Goal: Task Accomplishment & Management: Use online tool/utility

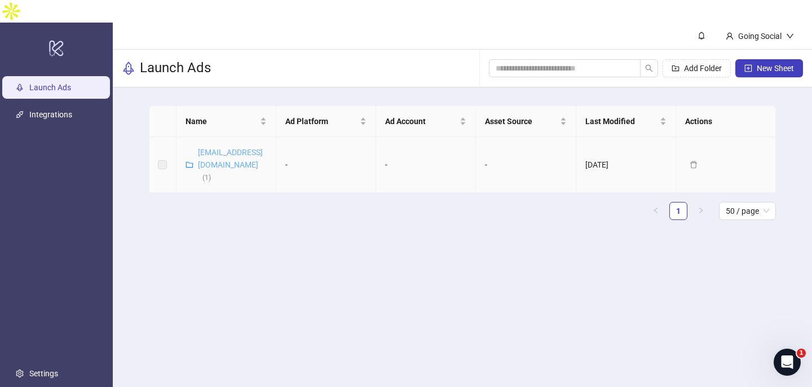
click at [240, 148] on link "umanair77@gmail.com ( 1 )" at bounding box center [230, 165] width 65 height 34
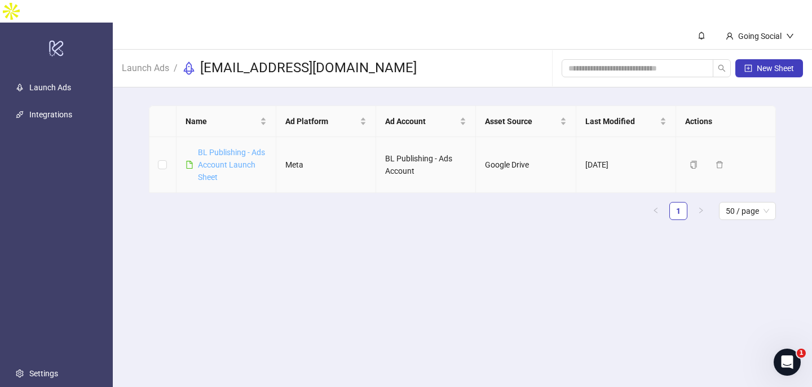
click at [214, 149] on link "BL Publishing - Ads Account Launch Sheet" at bounding box center [231, 165] width 67 height 34
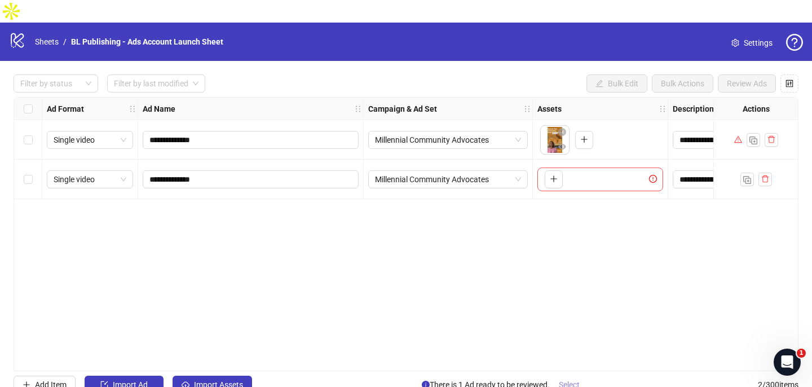
click at [571, 380] on span "Select" at bounding box center [569, 384] width 21 height 9
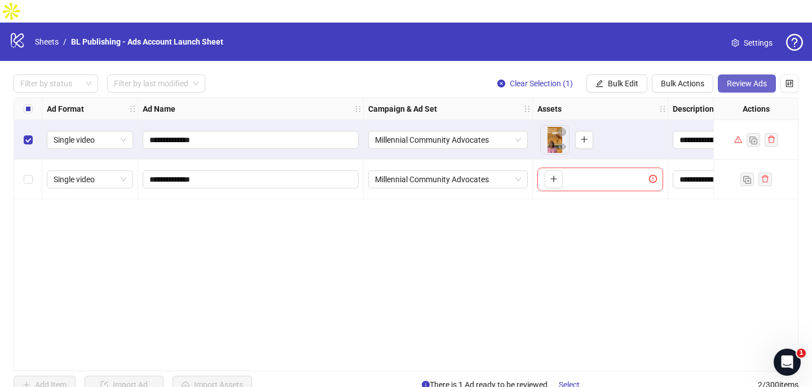
click at [745, 74] on button "Review Ads" at bounding box center [747, 83] width 58 height 18
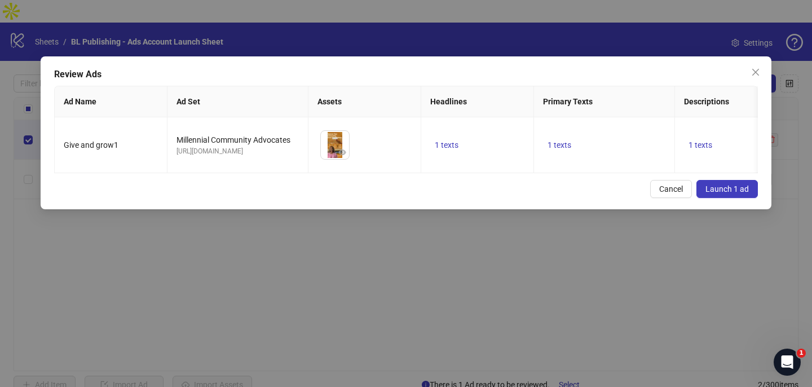
click at [727, 192] on span "Launch 1 ad" at bounding box center [727, 188] width 43 height 9
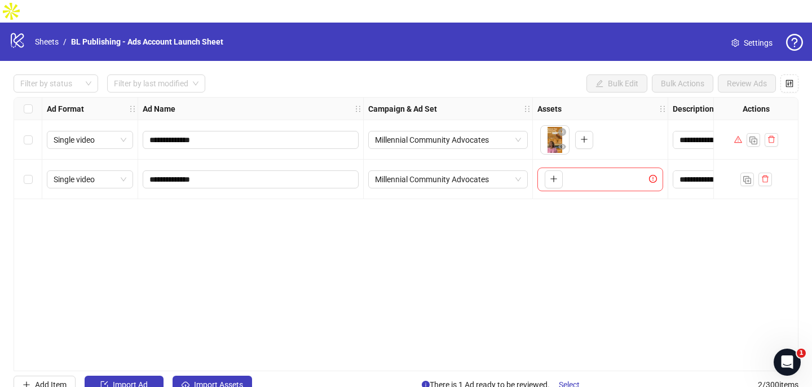
click at [736, 125] on div at bounding box center [756, 139] width 85 height 39
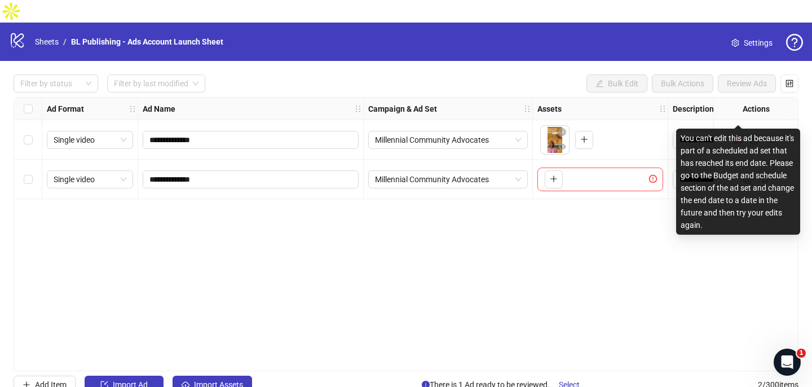
click at [738, 136] on icon "warning" at bounding box center [738, 139] width 8 height 7
copy div "You"
click at [737, 135] on span at bounding box center [738, 139] width 8 height 9
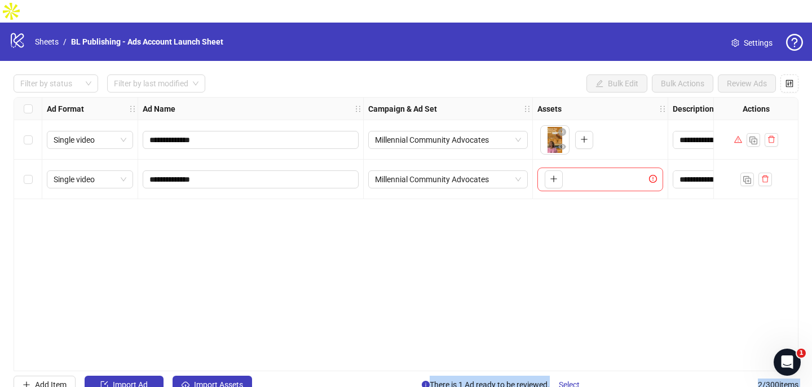
drag, startPoint x: 681, startPoint y: 137, endPoint x: 732, endPoint y: 121, distance: 53.2
click at [732, 121] on body "**********" at bounding box center [406, 193] width 812 height 387
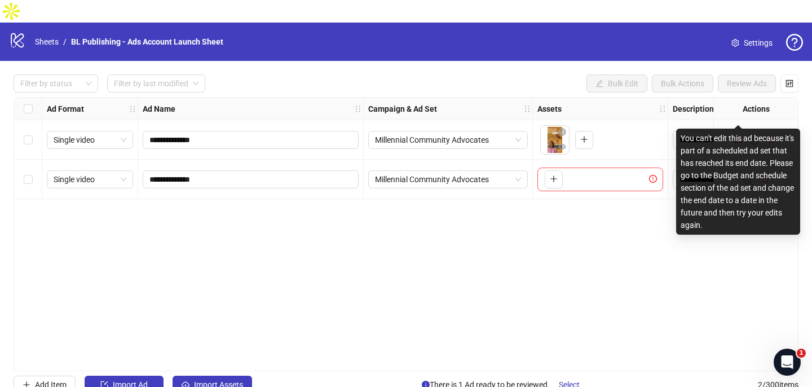
click at [736, 135] on icon "warning" at bounding box center [738, 139] width 8 height 8
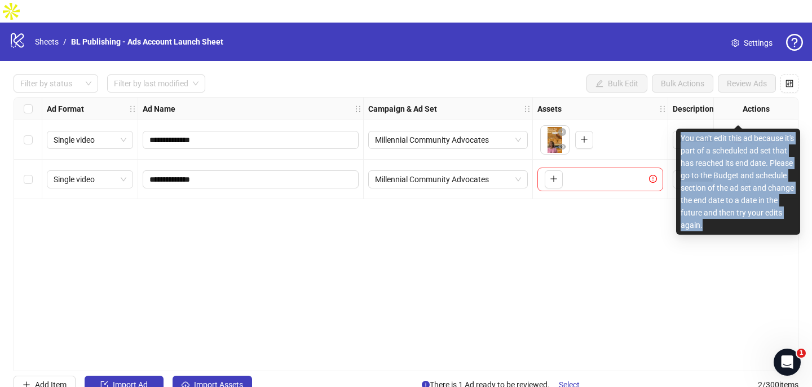
drag, startPoint x: 680, startPoint y: 139, endPoint x: 739, endPoint y: 223, distance: 102.5
click at [739, 223] on div "You can't edit this ad because it's part of a scheduled ad set that has reached…" at bounding box center [738, 182] width 124 height 106
copy div "You can't edit this ad because it's part of a scheduled ad set that has reached…"
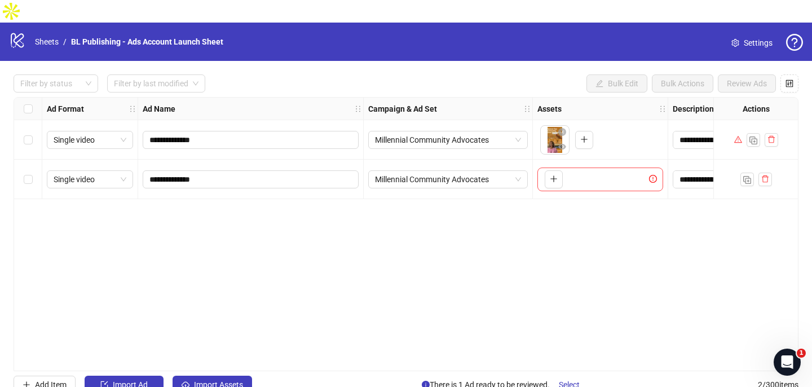
click at [30, 120] on div "Select row 1" at bounding box center [28, 139] width 28 height 39
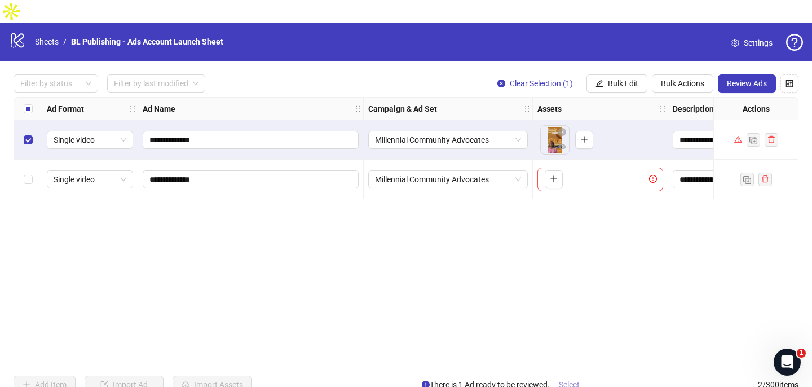
click at [571, 380] on span "Select" at bounding box center [569, 384] width 21 height 9
click at [750, 79] on span "Review Ads" at bounding box center [747, 83] width 40 height 9
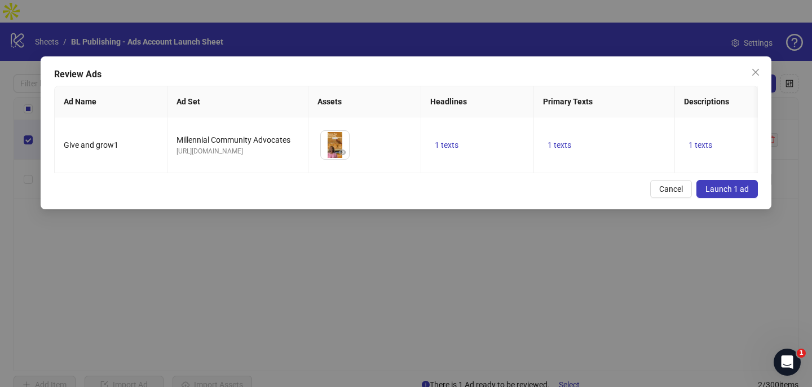
click at [728, 186] on span "Launch 1 ad" at bounding box center [727, 188] width 43 height 9
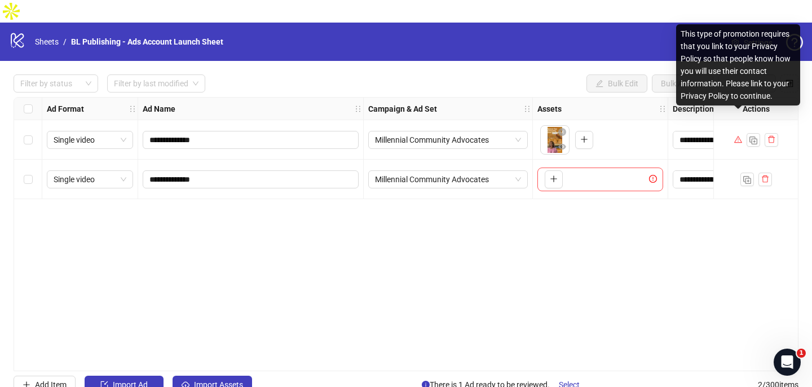
click at [736, 135] on icon "warning" at bounding box center [738, 139] width 8 height 8
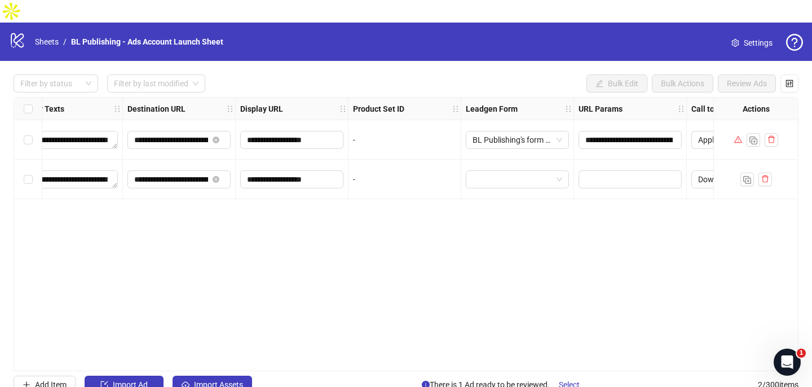
scroll to position [0, 1173]
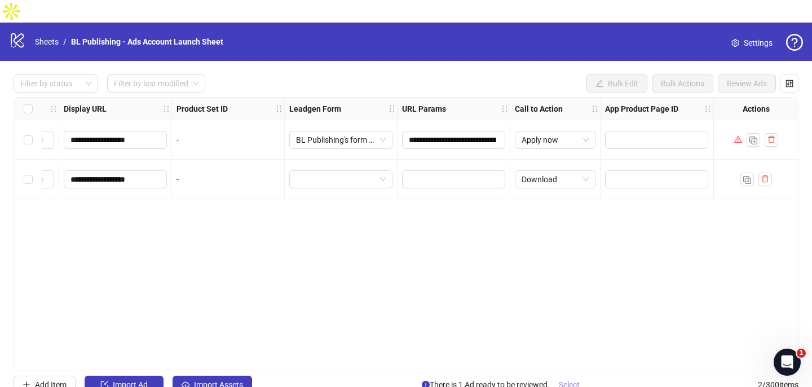
click at [574, 380] on span "Select" at bounding box center [569, 384] width 21 height 9
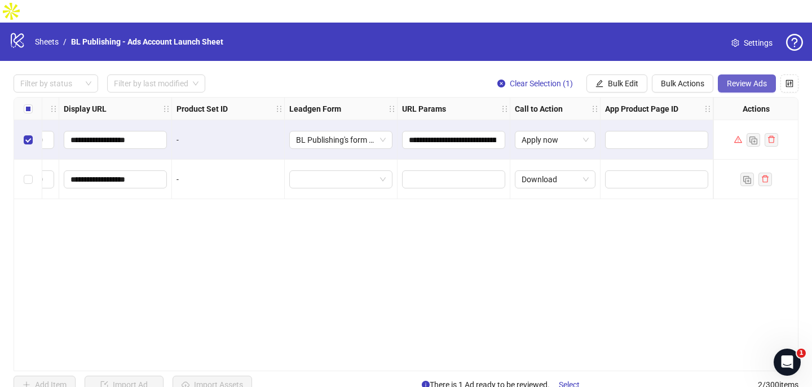
click at [736, 79] on span "Review Ads" at bounding box center [747, 83] width 40 height 9
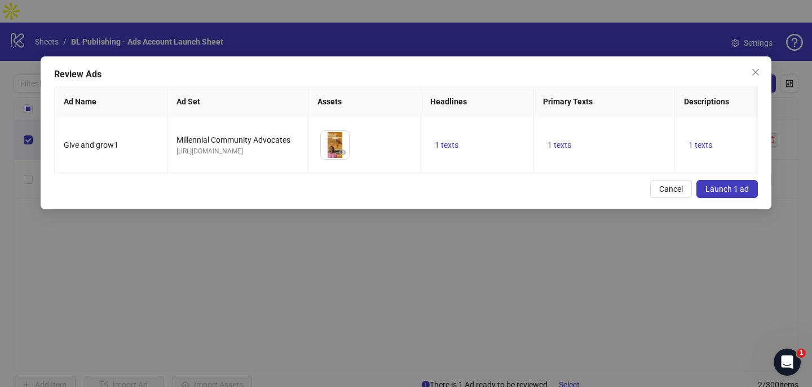
click at [738, 189] on span "Launch 1 ad" at bounding box center [727, 188] width 43 height 9
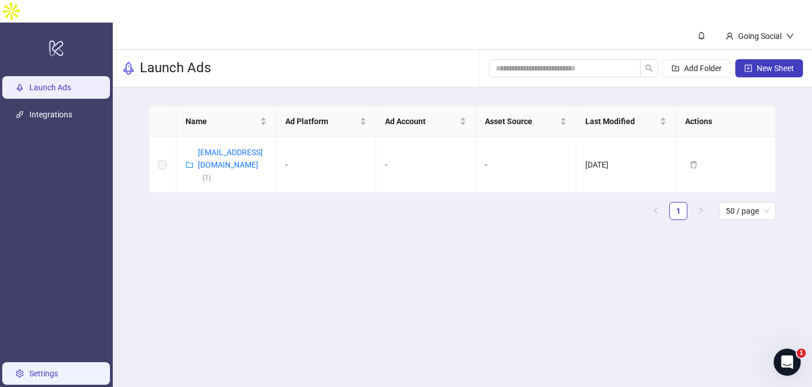
click at [37, 369] on link "Settings" at bounding box center [43, 373] width 29 height 9
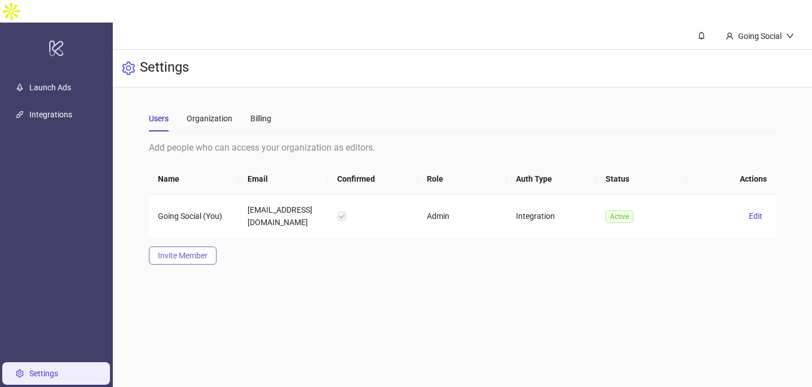
click at [182, 251] on span "Invite Member" at bounding box center [183, 255] width 50 height 9
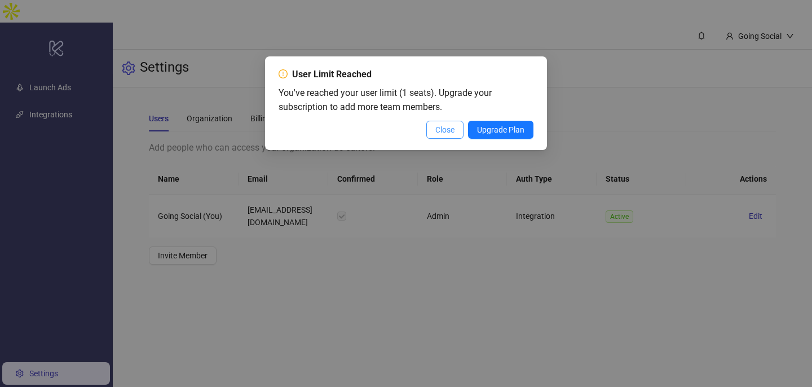
click at [430, 129] on button "Close" at bounding box center [444, 130] width 37 height 18
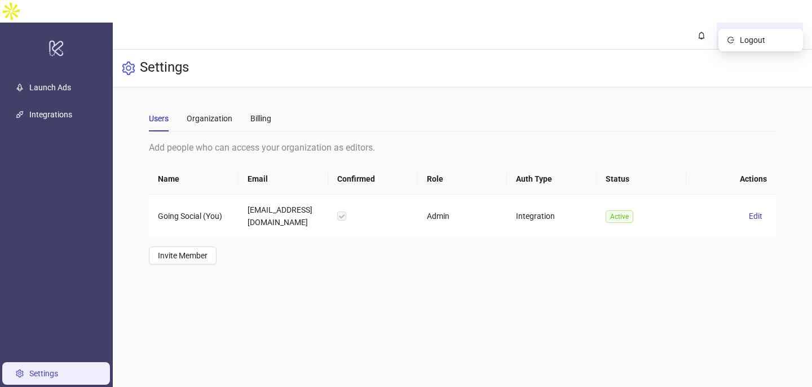
click at [793, 32] on icon "down" at bounding box center [790, 36] width 8 height 8
